Goal: Task Accomplishment & Management: Manage account settings

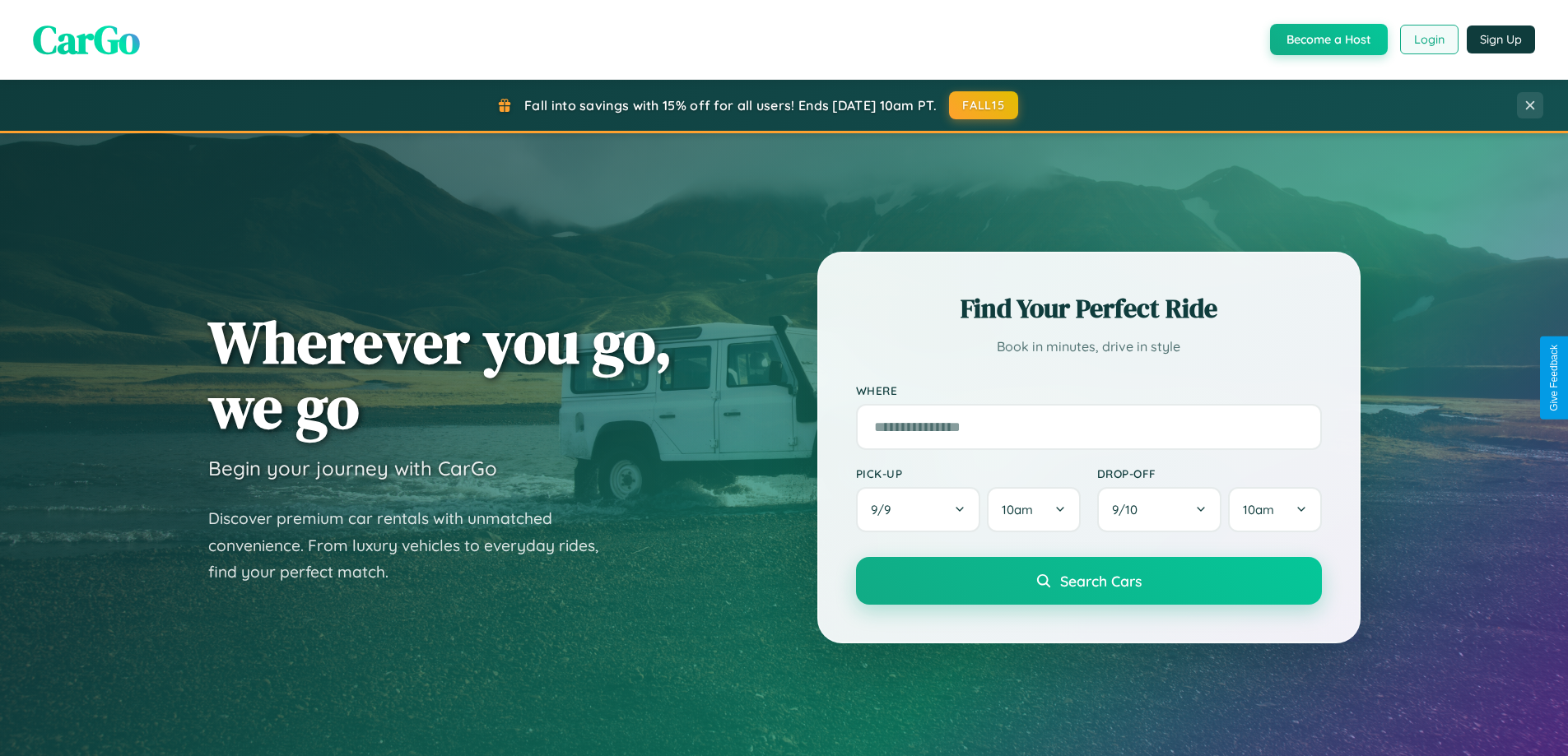
click at [1427, 40] on button "Login" at bounding box center [1428, 40] width 58 height 30
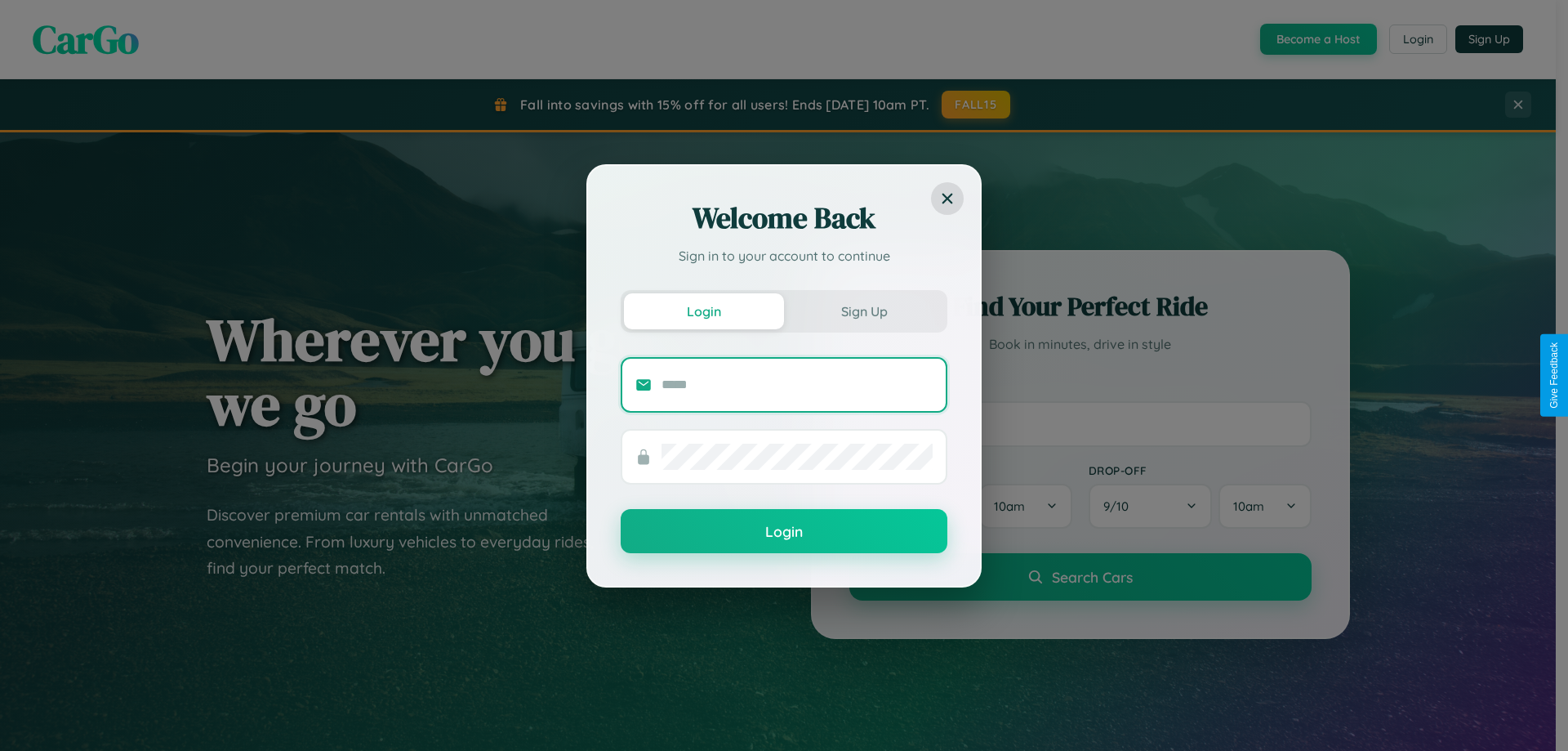
click at [797, 384] on input "text" at bounding box center [796, 385] width 271 height 26
type input "**********"
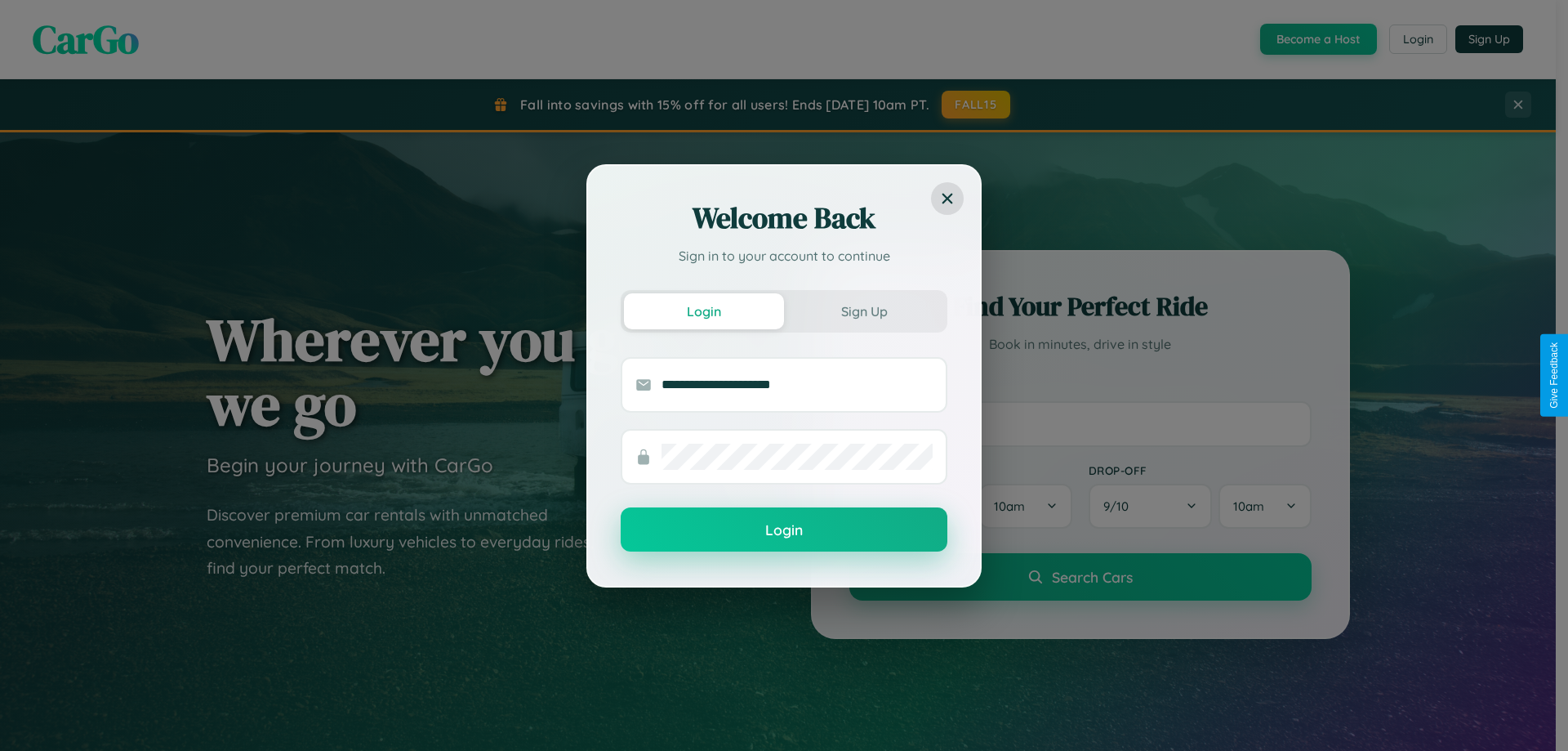
click at [784, 531] on button "Login" at bounding box center [784, 530] width 327 height 44
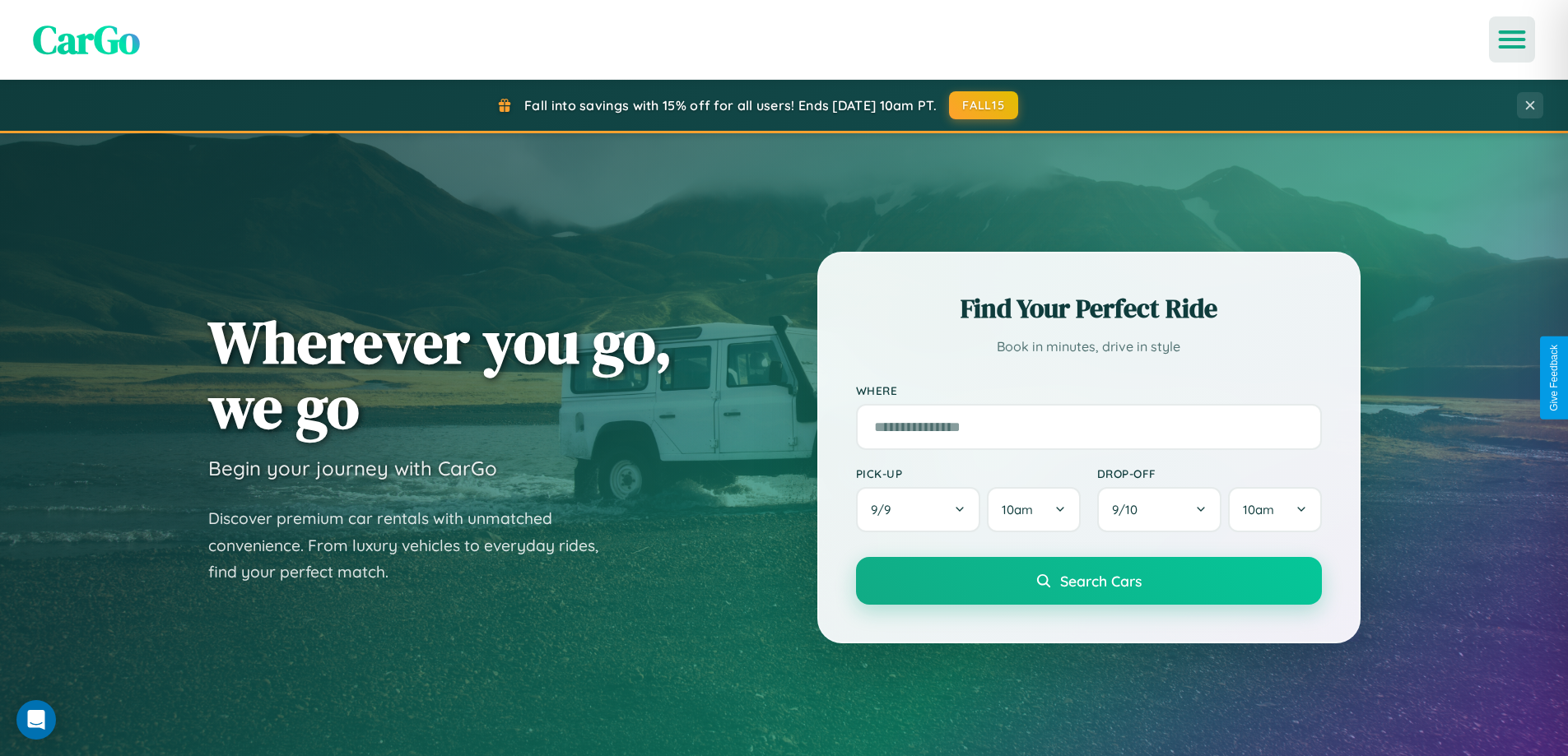
click at [1512, 40] on icon "Open menu" at bounding box center [1513, 40] width 24 height 15
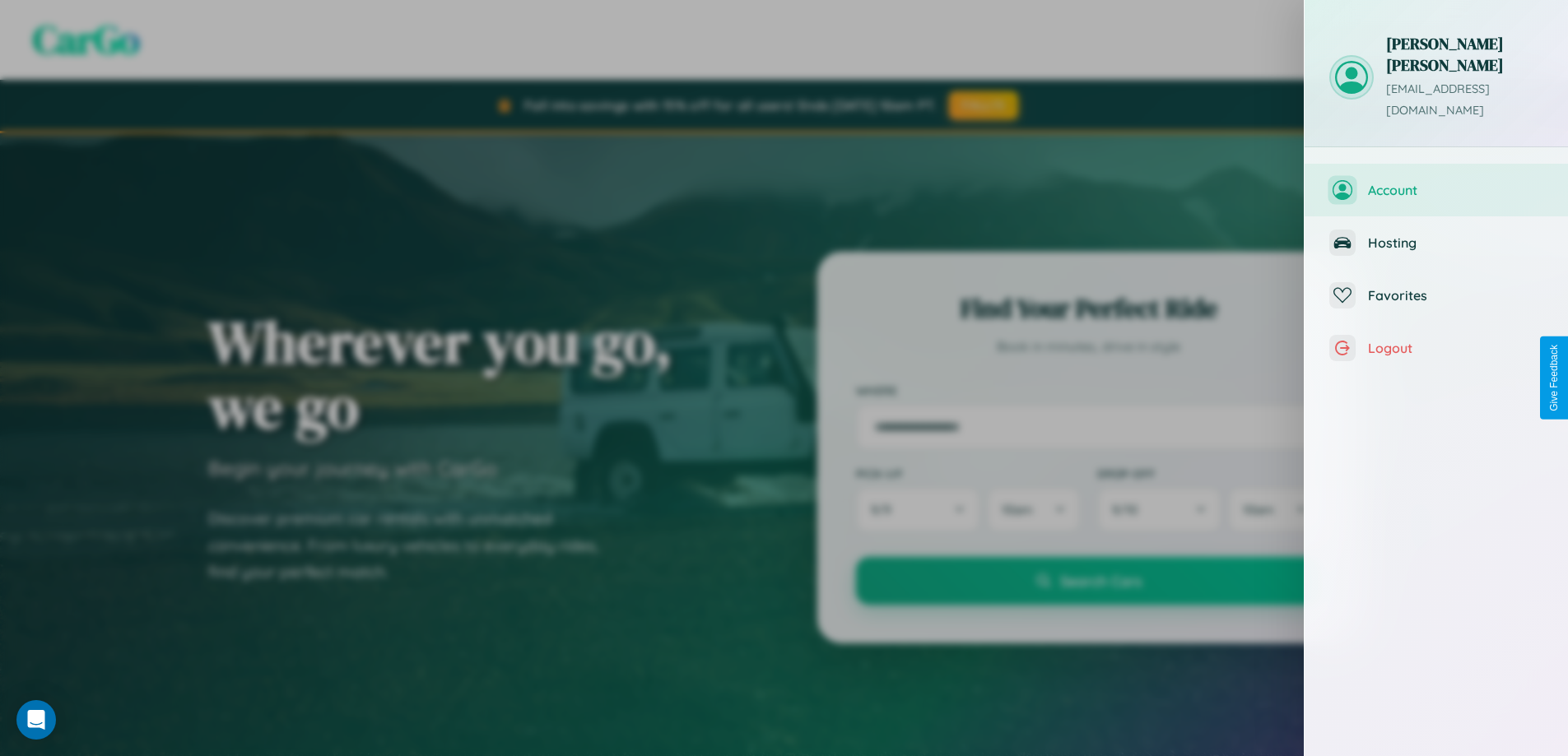
click at [1436, 182] on span "Account" at bounding box center [1455, 190] width 176 height 17
